Goal: Transaction & Acquisition: Obtain resource

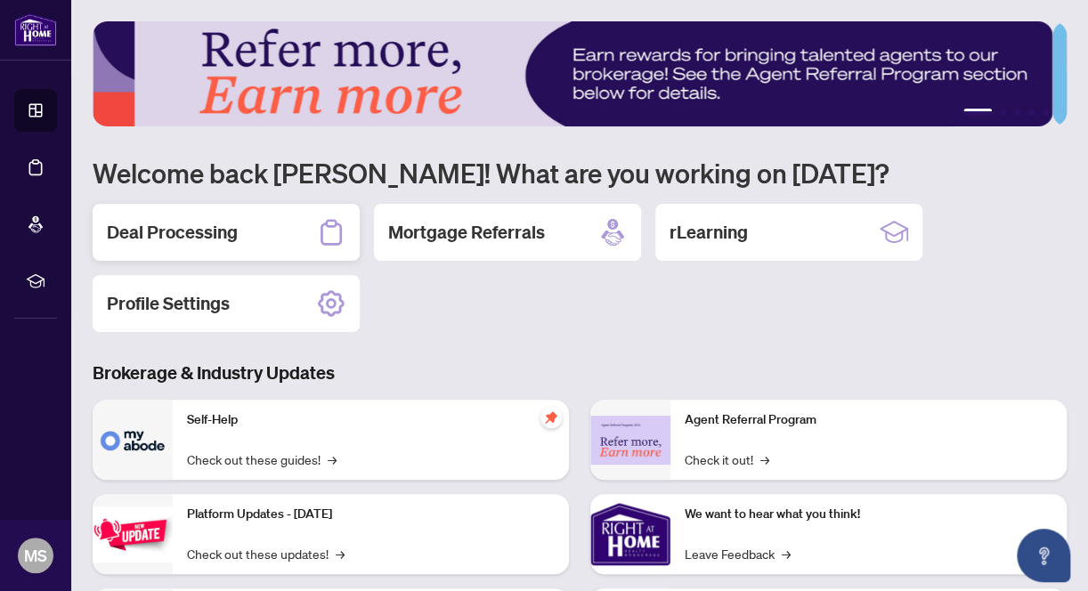
click at [211, 234] on h2 "Deal Processing" at bounding box center [172, 232] width 131 height 25
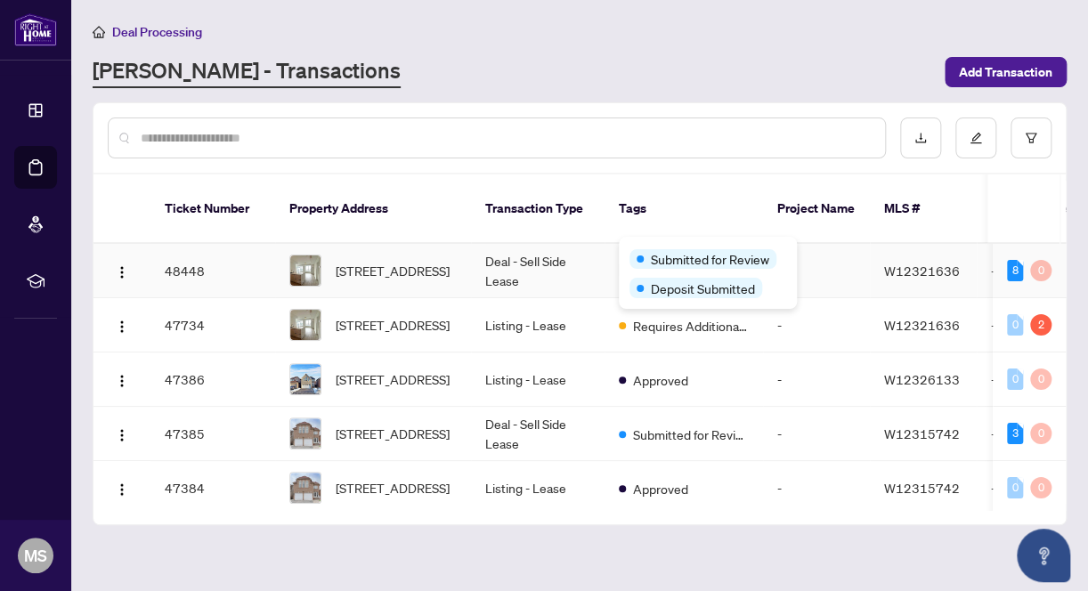
click at [641, 242] on div "Submitted for Review Deposit Submitted" at bounding box center [708, 273] width 178 height 72
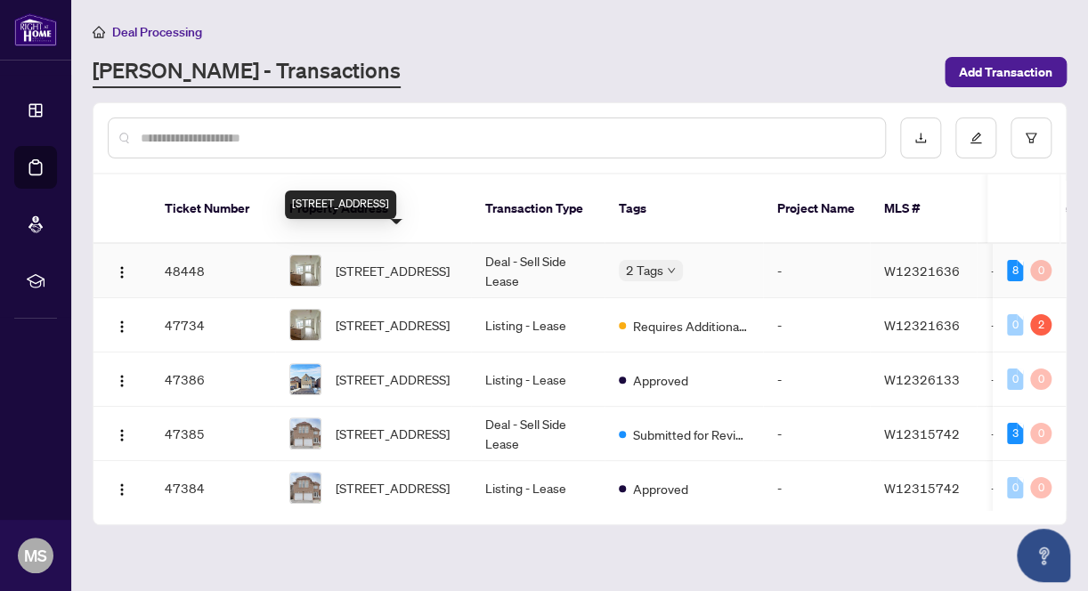
click at [381, 261] on span "[STREET_ADDRESS]" at bounding box center [393, 271] width 114 height 20
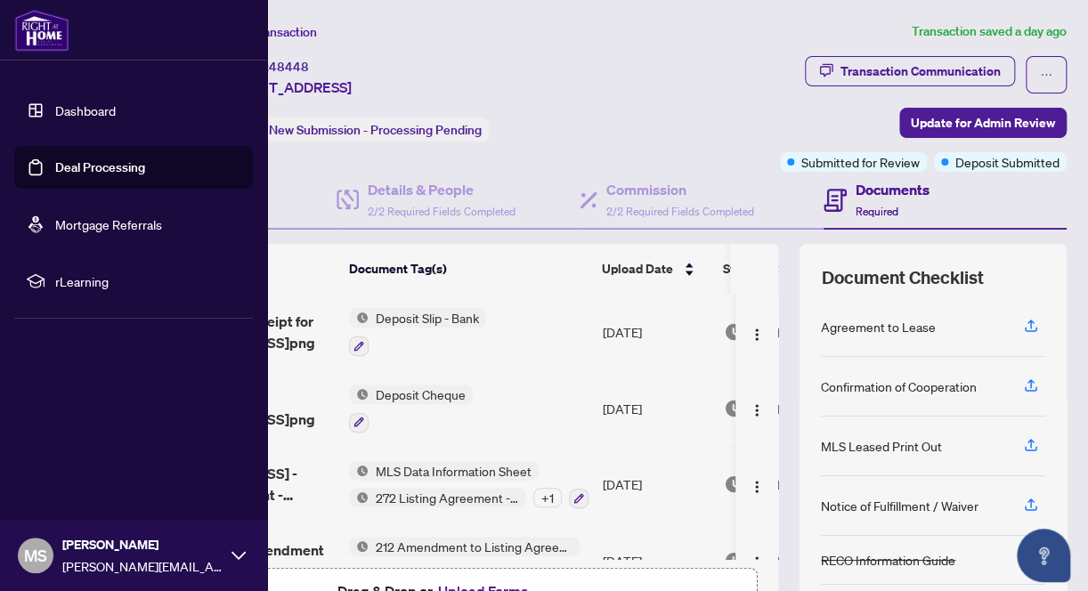
click at [86, 162] on link "Deal Processing" at bounding box center [100, 167] width 90 height 16
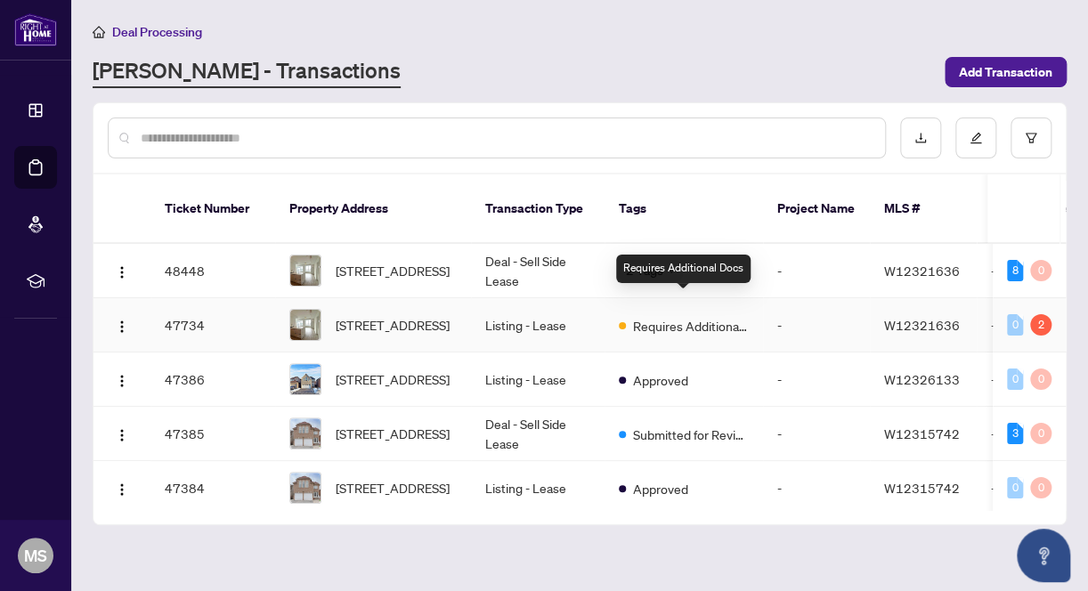
click at [681, 316] on span "Requires Additional Docs" at bounding box center [691, 326] width 116 height 20
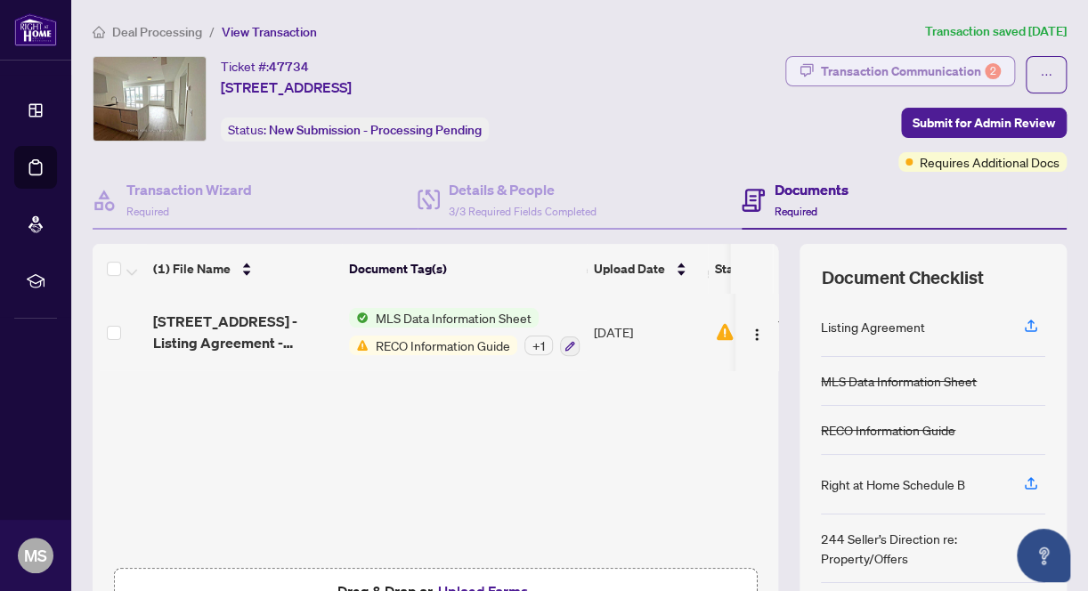
click at [844, 78] on div "Transaction Communication 2" at bounding box center [911, 71] width 180 height 28
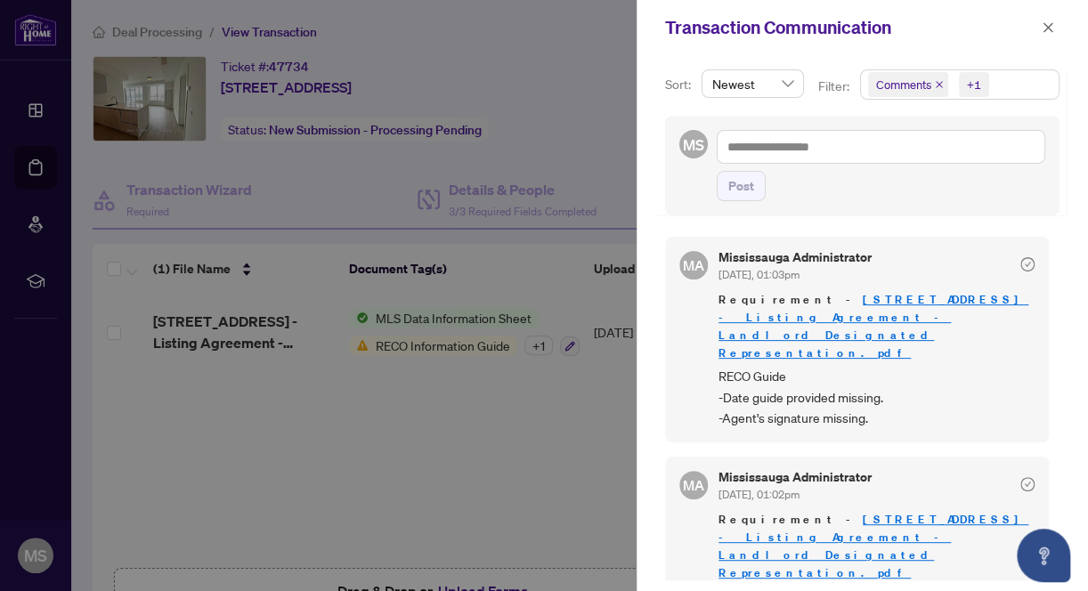
click at [584, 420] on div at bounding box center [544, 295] width 1088 height 591
click at [1050, 27] on icon "close" at bounding box center [1048, 27] width 12 height 12
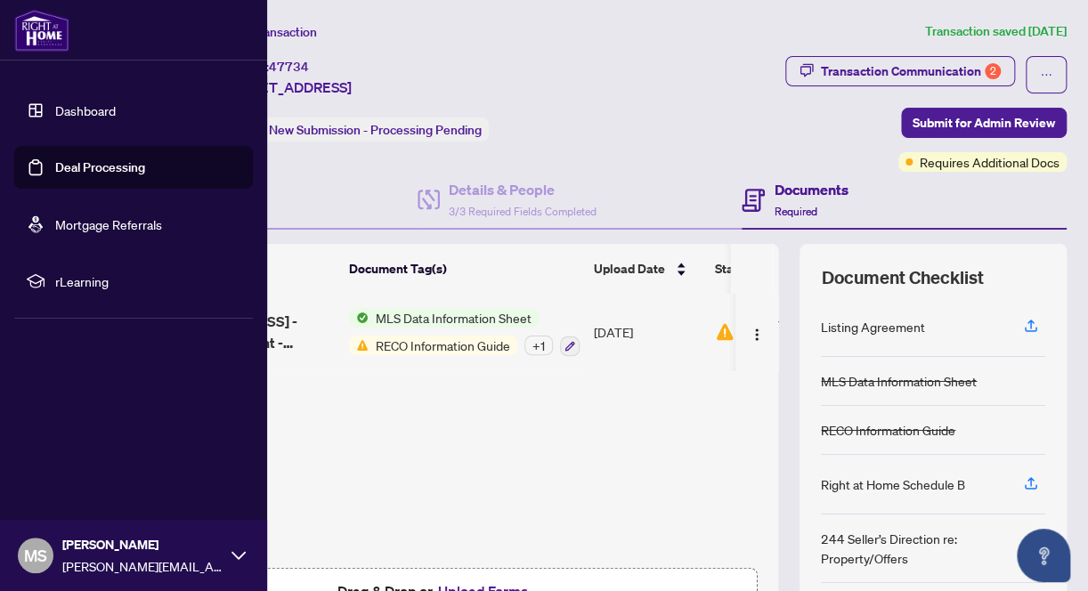
click at [64, 159] on link "Deal Processing" at bounding box center [100, 167] width 90 height 16
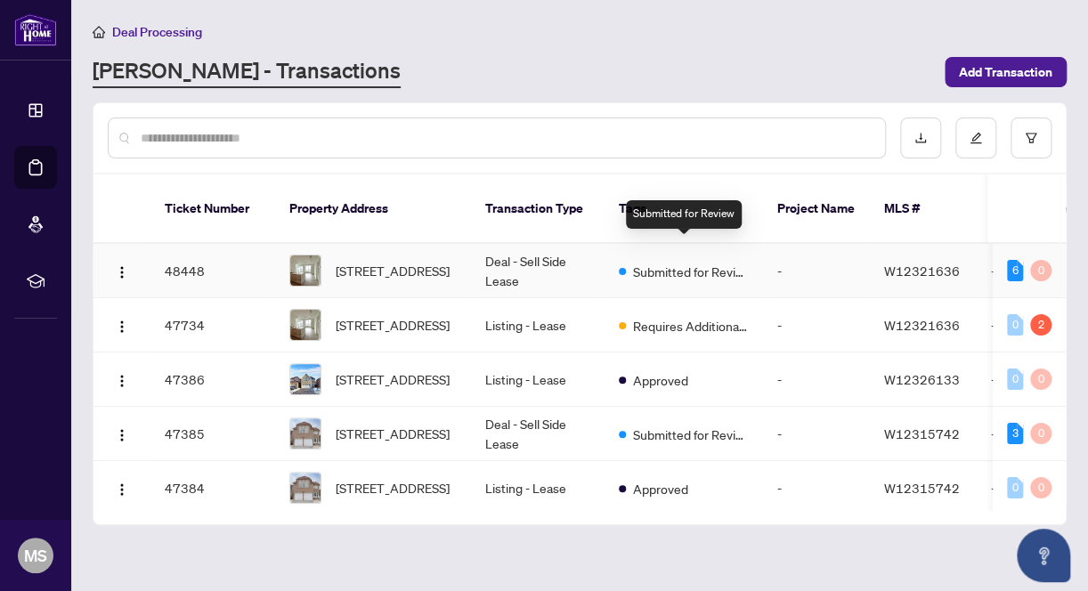
click at [665, 262] on span "Submitted for Review" at bounding box center [691, 272] width 116 height 20
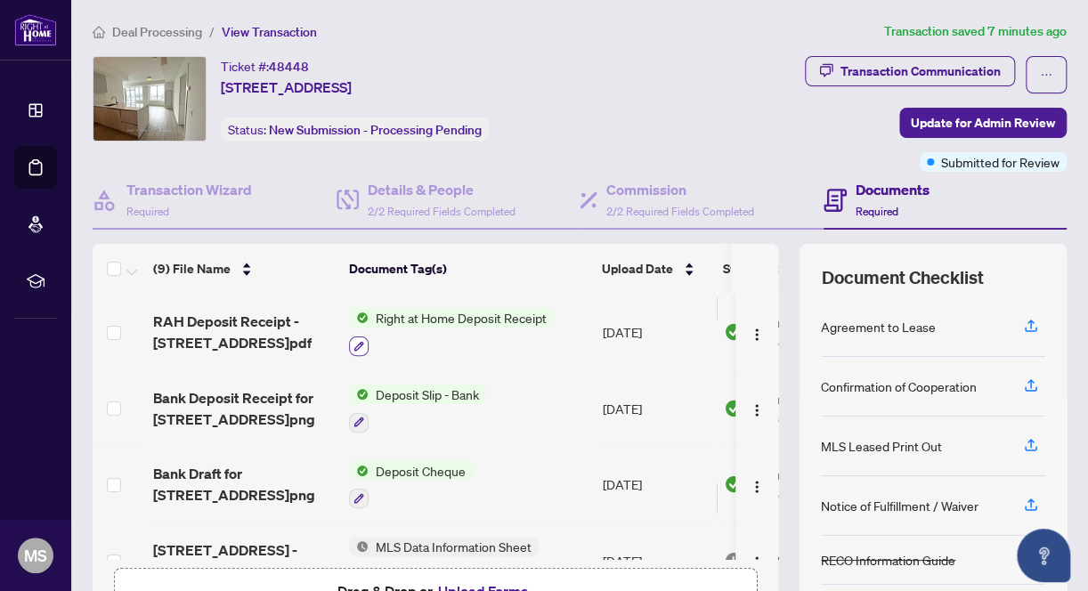
click at [361, 345] on icon "button" at bounding box center [359, 346] width 11 height 11
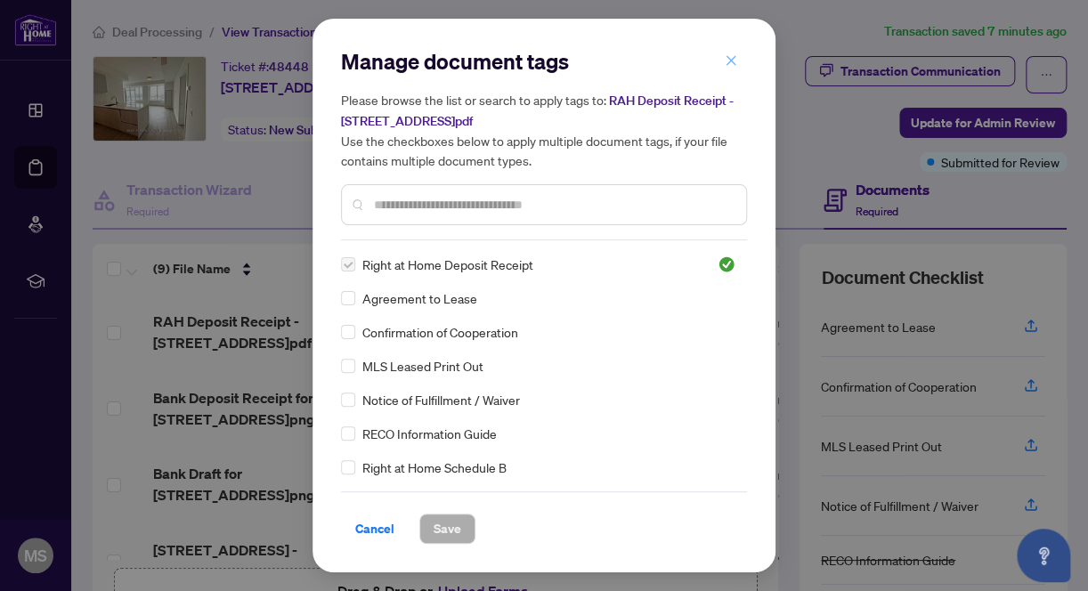
click at [732, 61] on icon "close" at bounding box center [732, 60] width 10 height 10
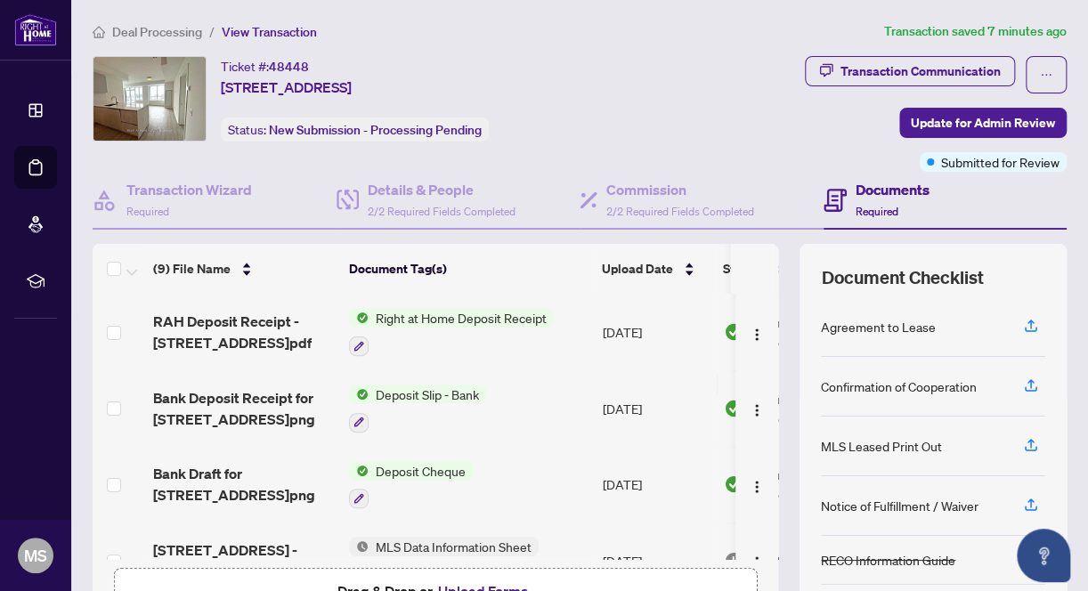
click at [443, 317] on span "Right at Home Deposit Receipt" at bounding box center [461, 318] width 185 height 20
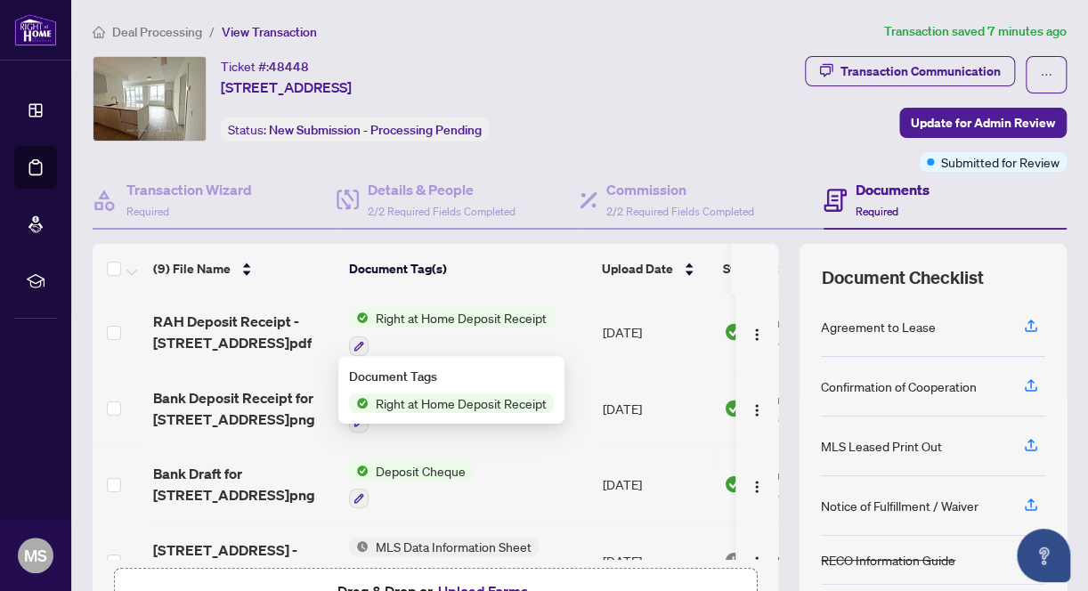
click at [443, 400] on span "Right at Home Deposit Receipt" at bounding box center [461, 404] width 185 height 20
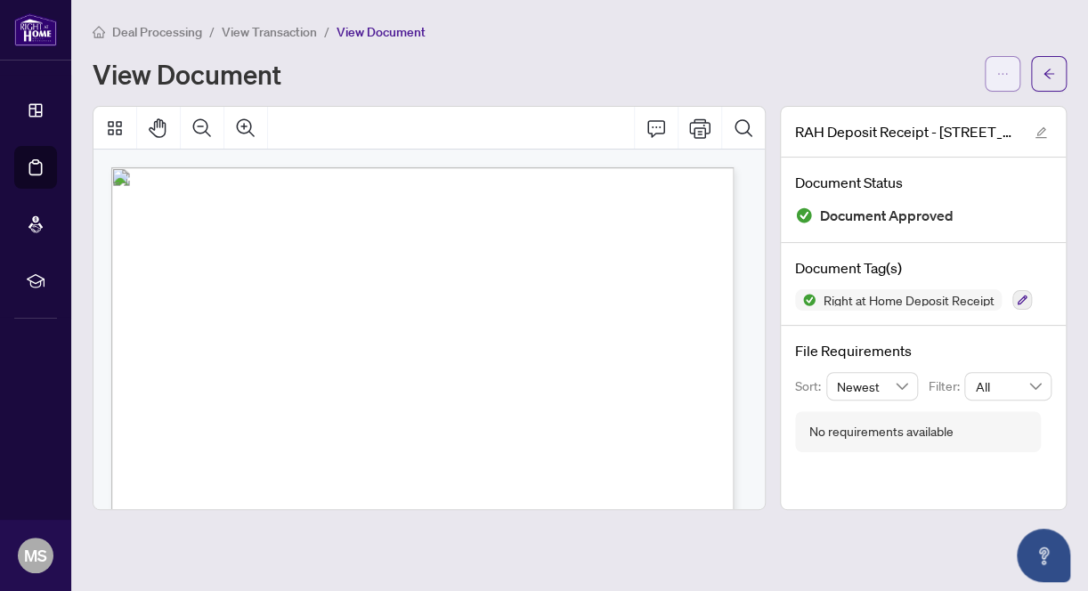
click at [1000, 75] on icon "ellipsis" at bounding box center [1003, 74] width 12 height 12
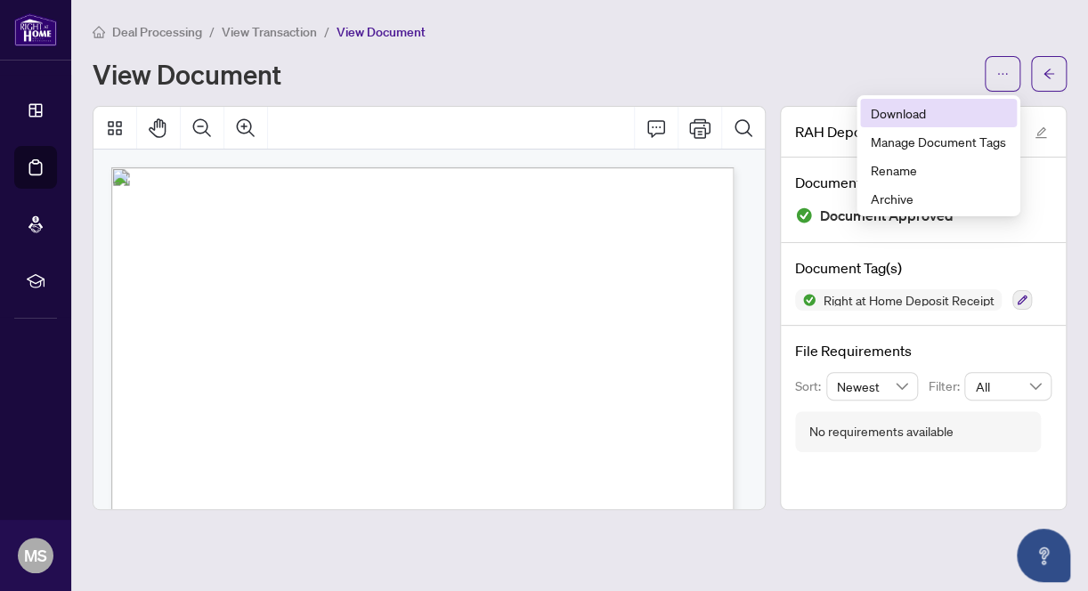
click at [915, 115] on span "Download" at bounding box center [938, 113] width 135 height 20
